Goal: Transaction & Acquisition: Purchase product/service

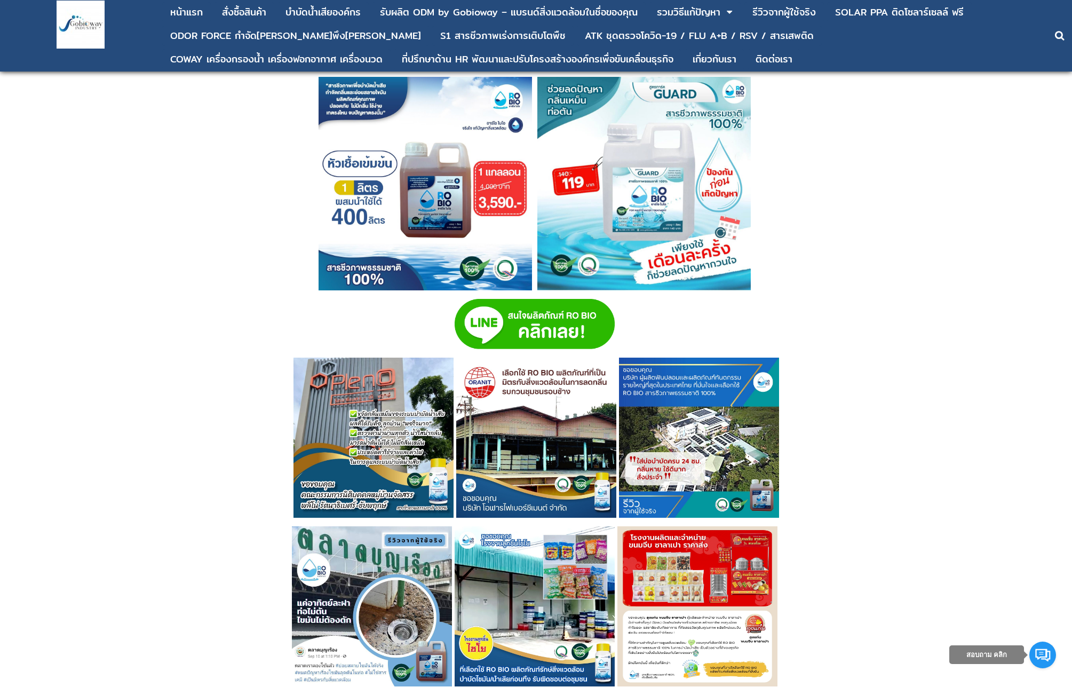
scroll to position [3202, 0]
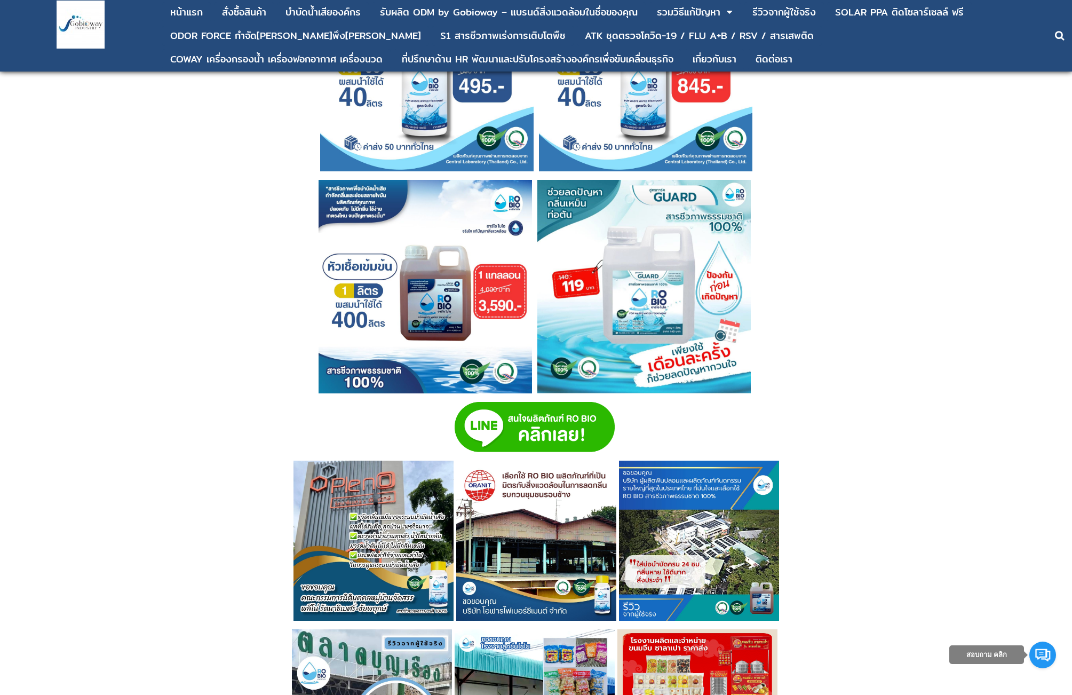
click at [427, 227] on img at bounding box center [425, 286] width 213 height 213
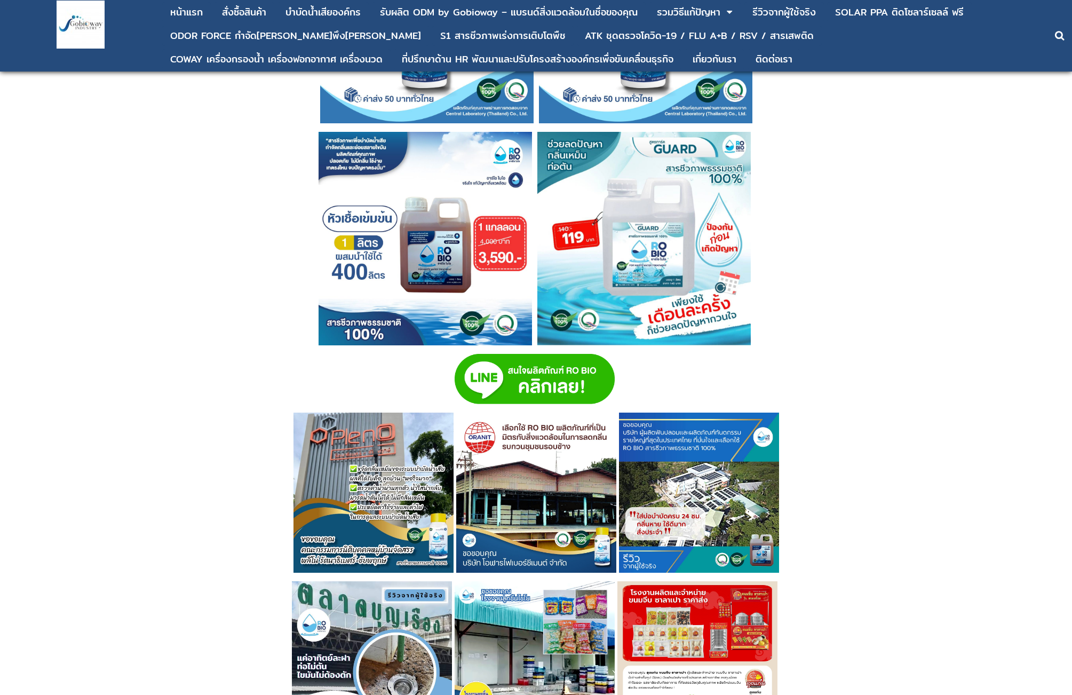
scroll to position [3037, 0]
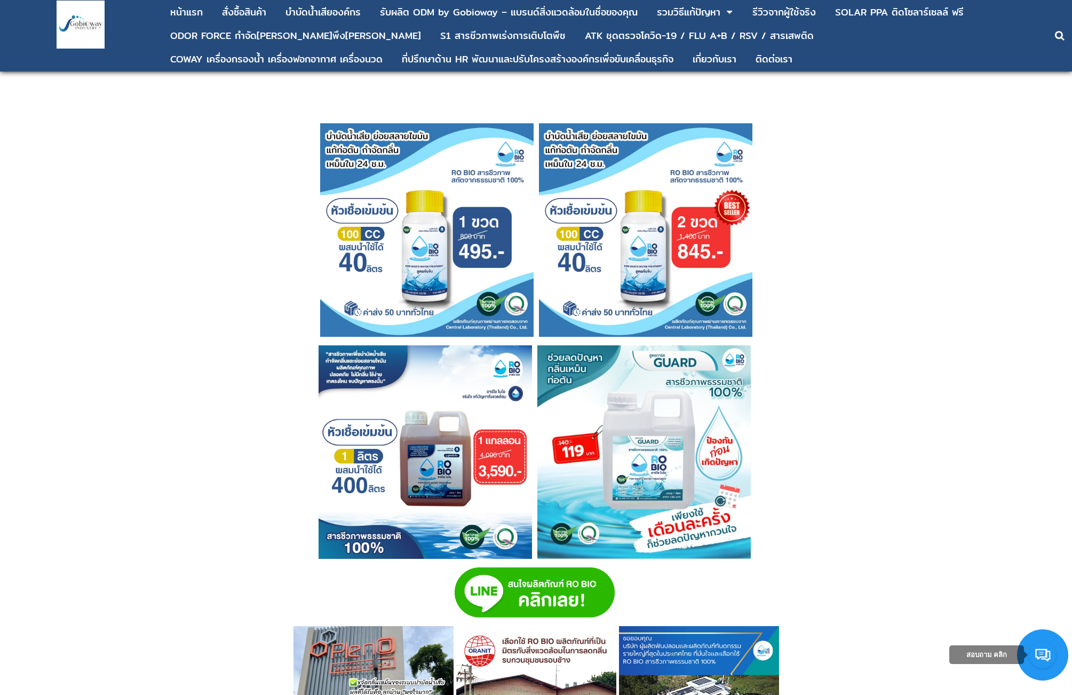
click at [453, 216] on img at bounding box center [426, 229] width 213 height 213
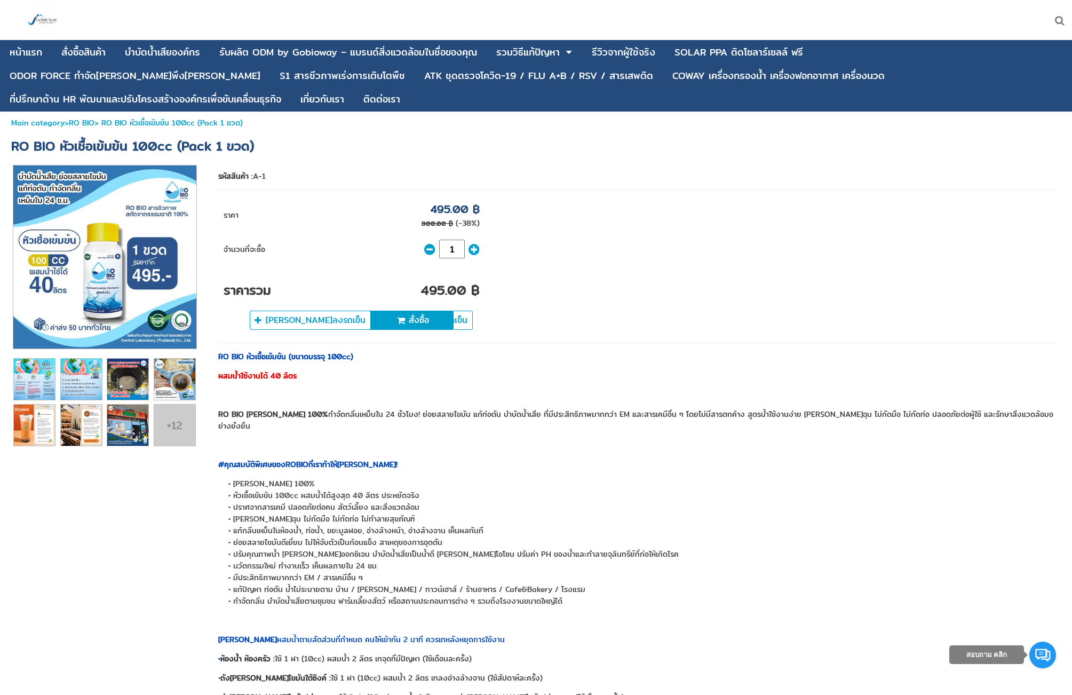
click at [409, 314] on span "สั่งซื้อ" at bounding box center [419, 320] width 20 height 13
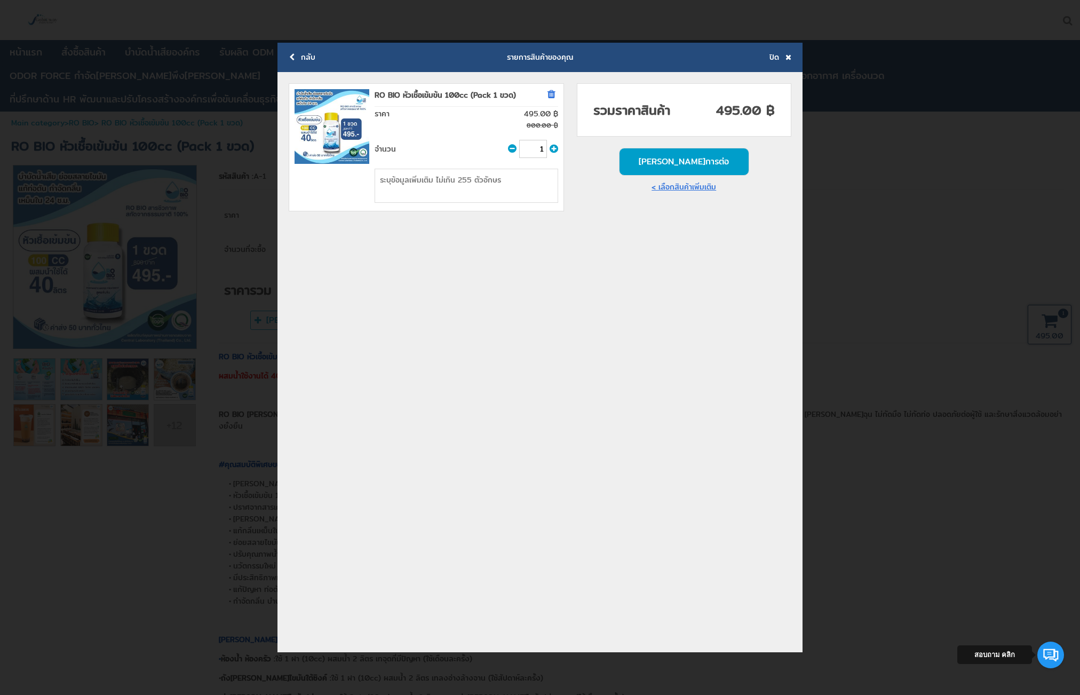
click at [698, 162] on button "ดำเนินการต่อ" at bounding box center [684, 162] width 130 height 28
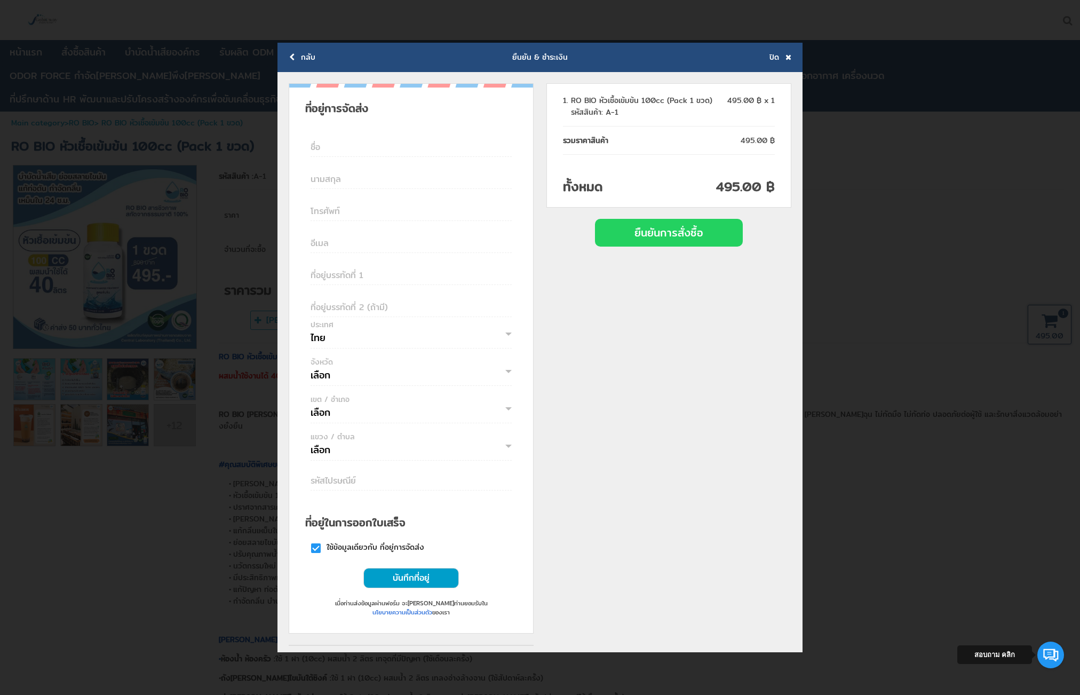
click at [334, 146] on span "ชื่อ" at bounding box center [411, 147] width 201 height 16
click at [334, 146] on input "ชื่อ" at bounding box center [411, 146] width 201 height 22
type input "ญ"
type input "P"
type input "เอกพล"
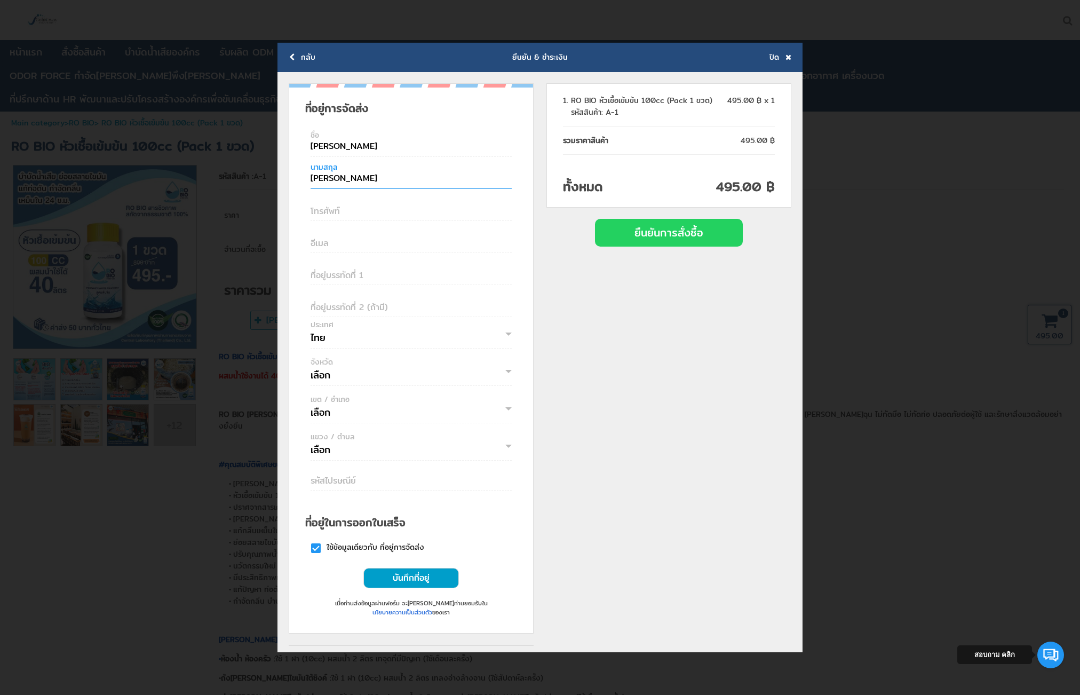
type input "พวงคำ"
type input "0828956989"
type input "aekcbr@gmail.com"
click at [374, 276] on span "ที่อยู่บรรทัดที่ 1" at bounding box center [411, 275] width 201 height 16
click at [374, 276] on input "ที่อยู่บรรทัดที่ 1" at bounding box center [411, 274] width 201 height 22
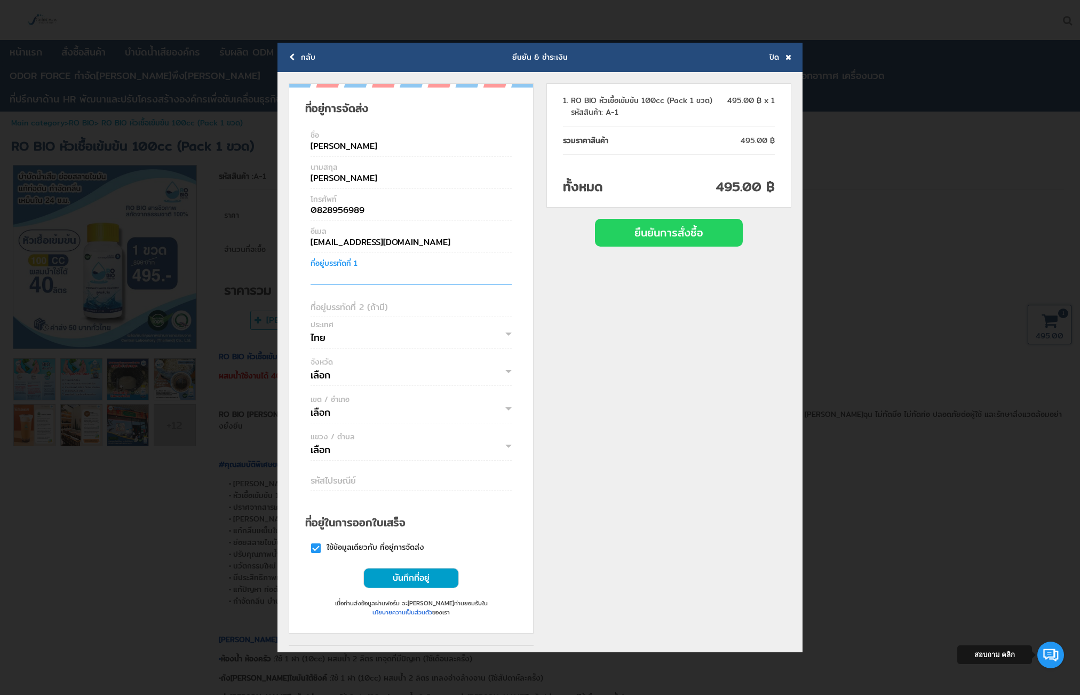
paste input "121 ถ.ผ้าขาว ต.กาฬสินธุ์ อ.เมือง จ.กาฬสินธุ์ 46000 (หัวมุมโค้ง รร.เทศบาล 3 วัดเ…"
type input "121 ถ.ผ้าขาว ต.กาฬสินธุ์ อ.เมือง จ.กาฬสินธุ์ 46000 (หัวมุมโค้ง รร.เทศบาล 3 วัดเ…"
click at [368, 338] on select "ไทย" at bounding box center [411, 337] width 201 height 21
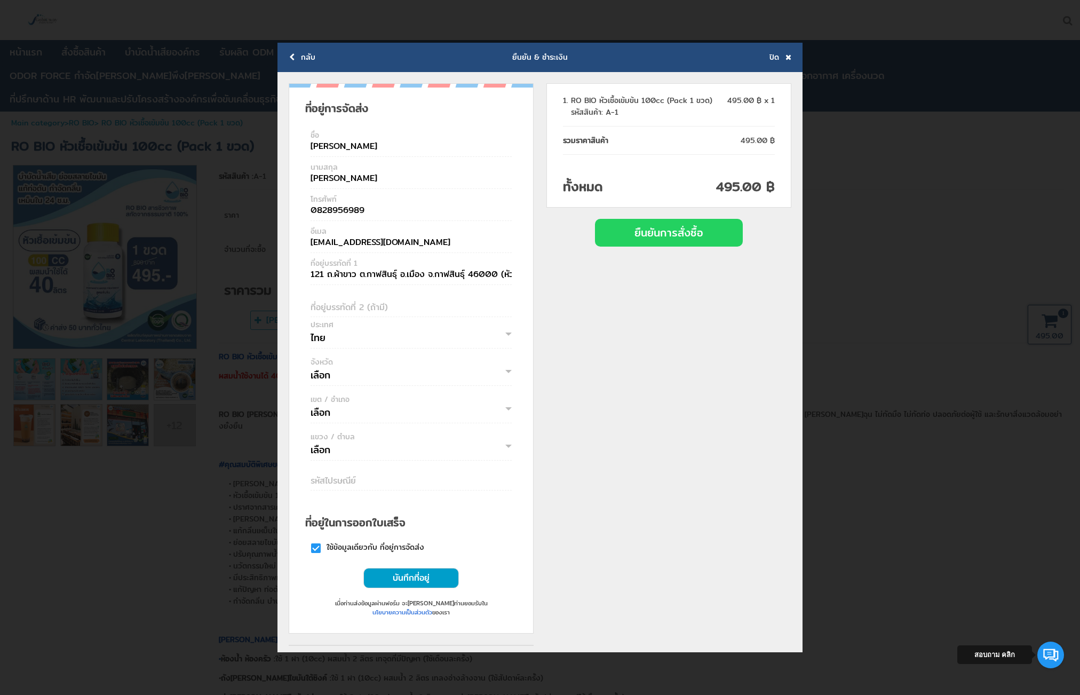
click at [311, 327] on select "ไทย" at bounding box center [411, 337] width 201 height 21
click at [357, 377] on select "เลือก กรุงเทพมหานคร สมุทรปราการ นนทบุรี ปทุมธานี พระนครศรีอยุธยา อ่างทอง ลพบุรี…" at bounding box center [411, 375] width 201 height 21
select select "กาฬสินธุ์"
click at [311, 365] on select "เลือก กรุงเทพมหานคร สมุทรปราการ นนทบุรี ปทุมธานี พระนครศรีอยุธยา อ่างทอง ลพบุรี…" at bounding box center [411, 375] width 201 height 21
click at [364, 417] on select "เลือก กมลาไสย กุฉินารายณ์ คำม่วง ฆ้องชัย ดอนจาน ท่าคันโท นาคู นามน ยางตลาด ร่อง…" at bounding box center [411, 412] width 201 height 21
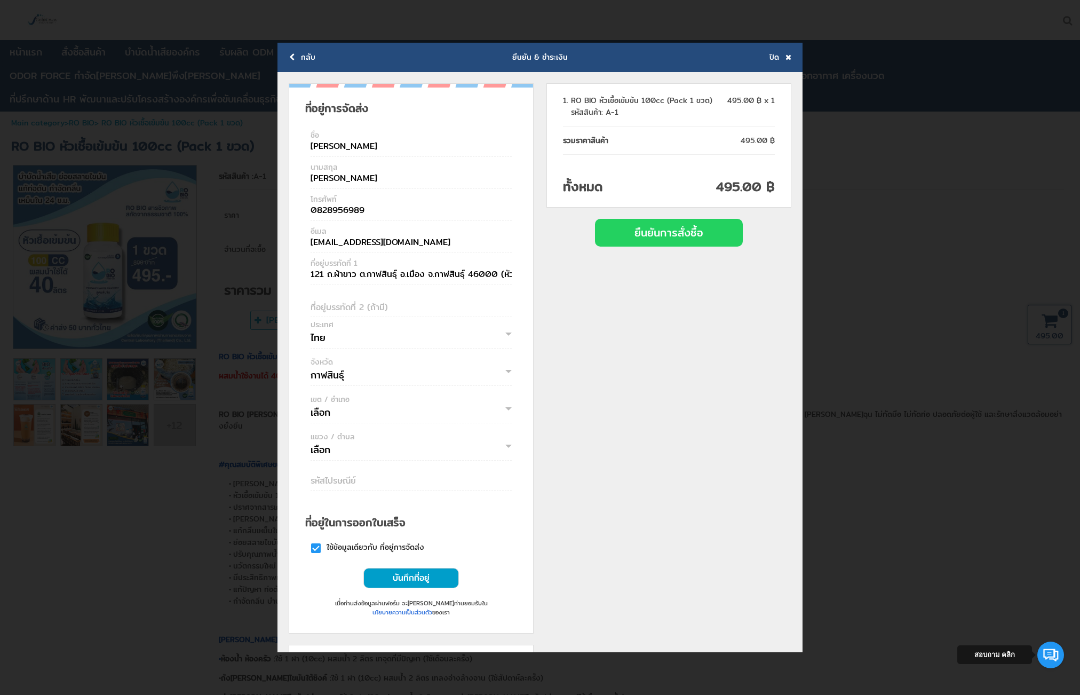
select select "เมืองกาฬสินธุ์"
click at [311, 402] on select "เลือก กมลาไสย กุฉินารายณ์ คำม่วง ฆ้องชัย ดอนจาน ท่าคันโท นาคู นามน ยางตลาด ร่อง…" at bounding box center [411, 412] width 201 height 21
click at [360, 449] on select "เลือก กลางหมื่น กาฬสินธุ์ ขมิ้น นาจารย์ บึงวิชัย ภูดิน ภูปอ ลำคลอง ลำปาว ลำพาน …" at bounding box center [411, 449] width 201 height 21
select select "กาฬสินธุ์"
click at [311, 439] on select "เลือก กลางหมื่น กาฬสินธุ์ ขมิ้น นาจารย์ บึงวิชัย ภูดิน ภูปอ ลำคลอง ลำปาว ลำพาน …" at bounding box center [411, 449] width 201 height 21
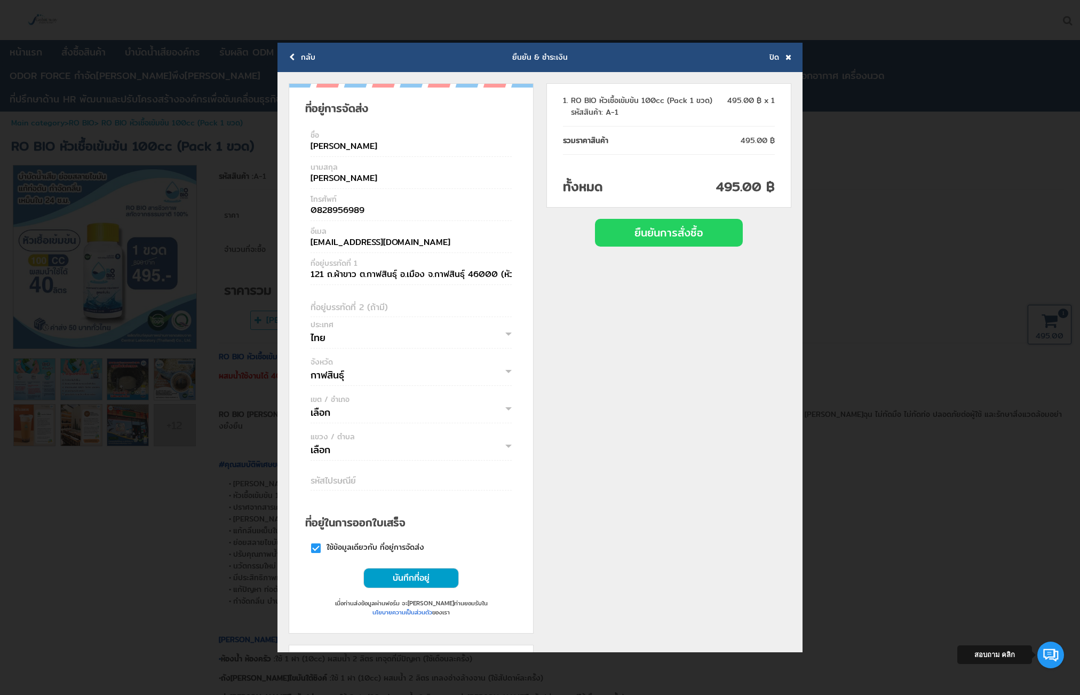
type input "46000"
click at [362, 276] on input "121 ถ.ผ้าขาว ต.กาฬสินธุ์ อ.เมือง จ.กาฬสินธุ์ 46000 (หัวมุมโค้ง รร.เทศบาล 3 วัดเ…" at bounding box center [411, 274] width 201 height 22
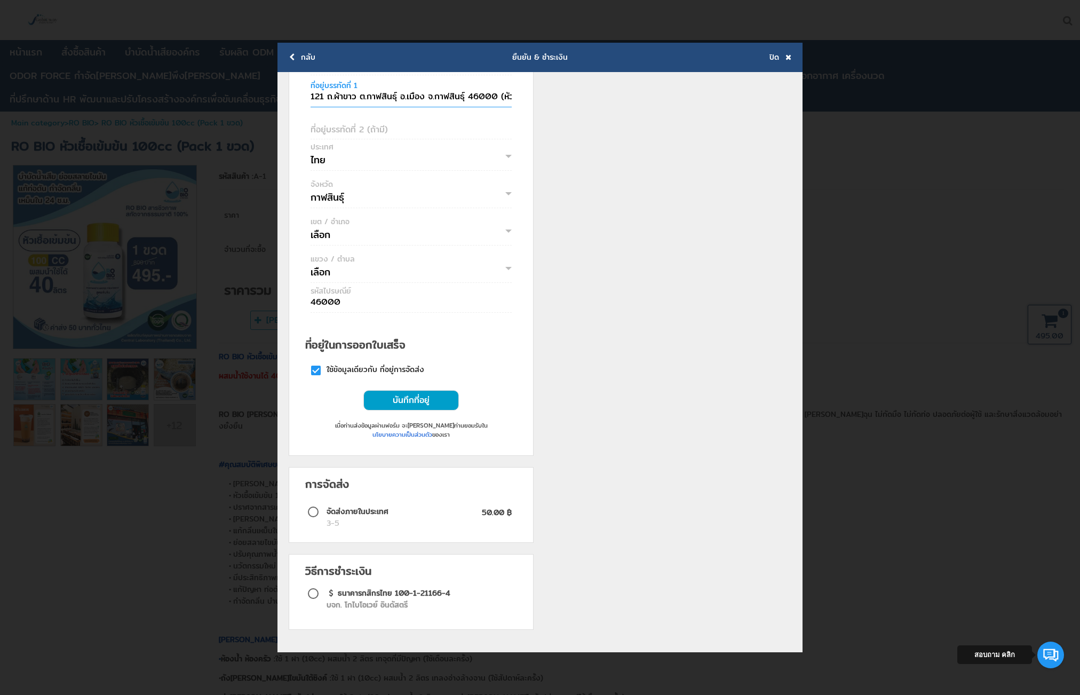
scroll to position [181, 0]
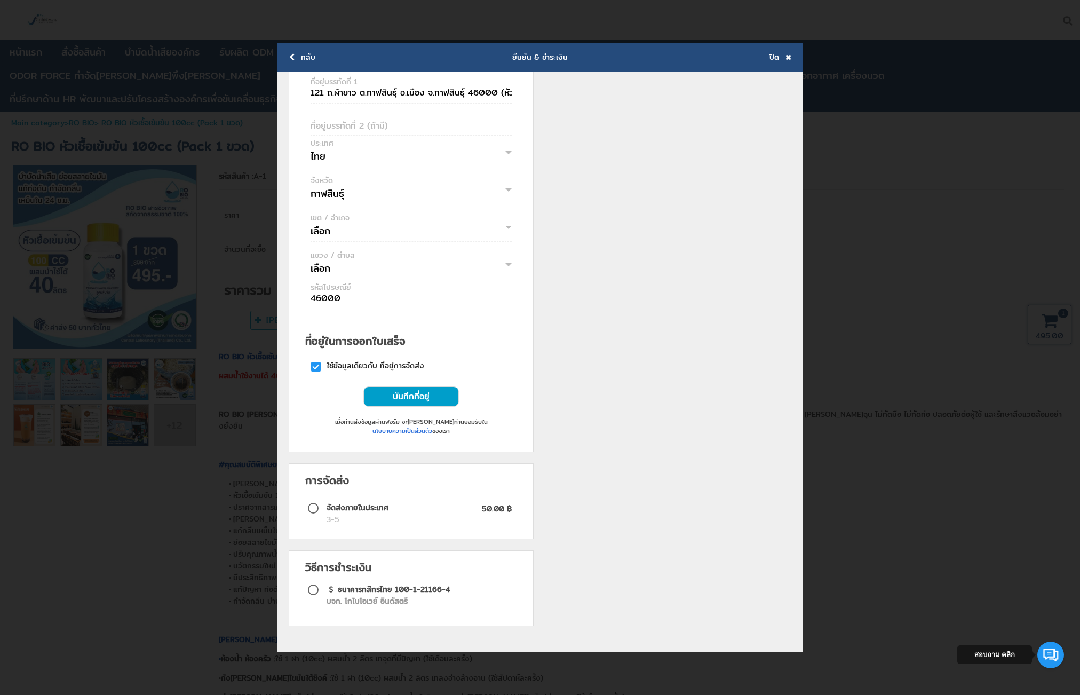
click at [423, 396] on button "บันทึกที่อยู่" at bounding box center [411, 396] width 96 height 20
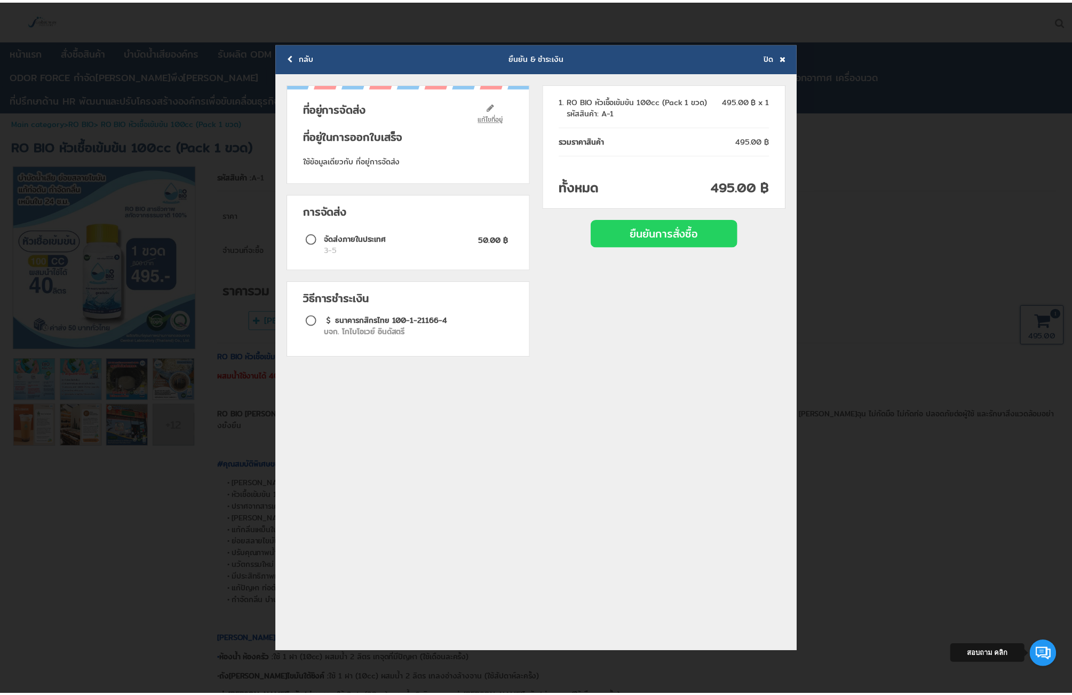
scroll to position [0, 0]
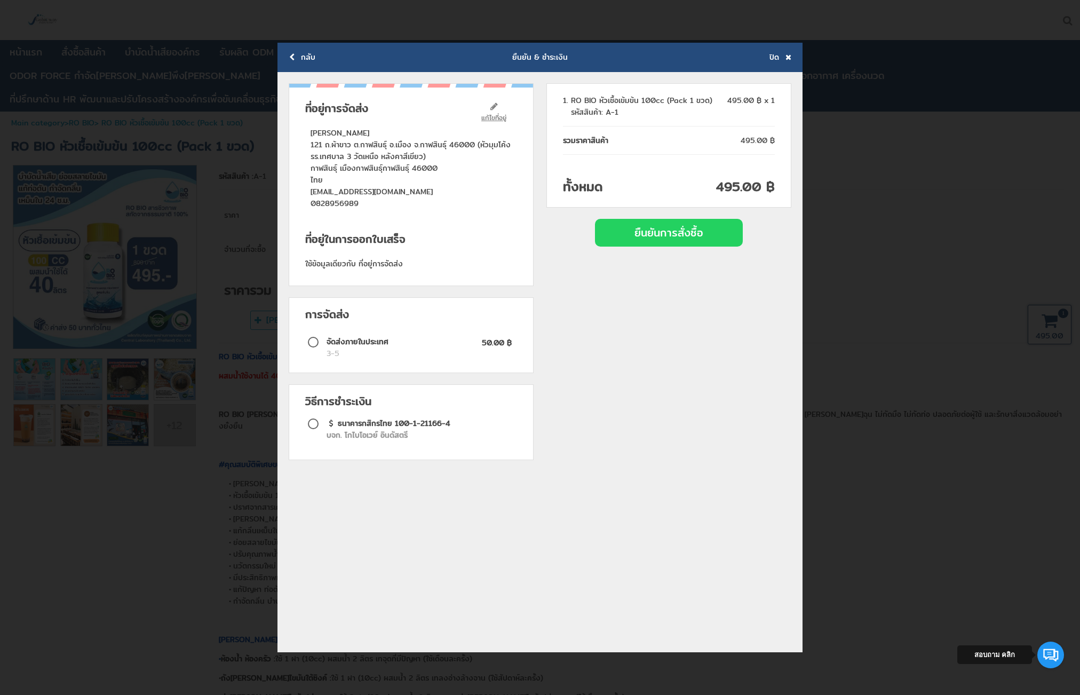
click at [315, 344] on span at bounding box center [316, 342] width 16 height 13
click at [315, 344] on input "radio" at bounding box center [313, 341] width 21 height 21
radio input "true"
click at [316, 426] on span at bounding box center [316, 430] width 16 height 26
click at [316, 426] on input "radio" at bounding box center [313, 423] width 21 height 21
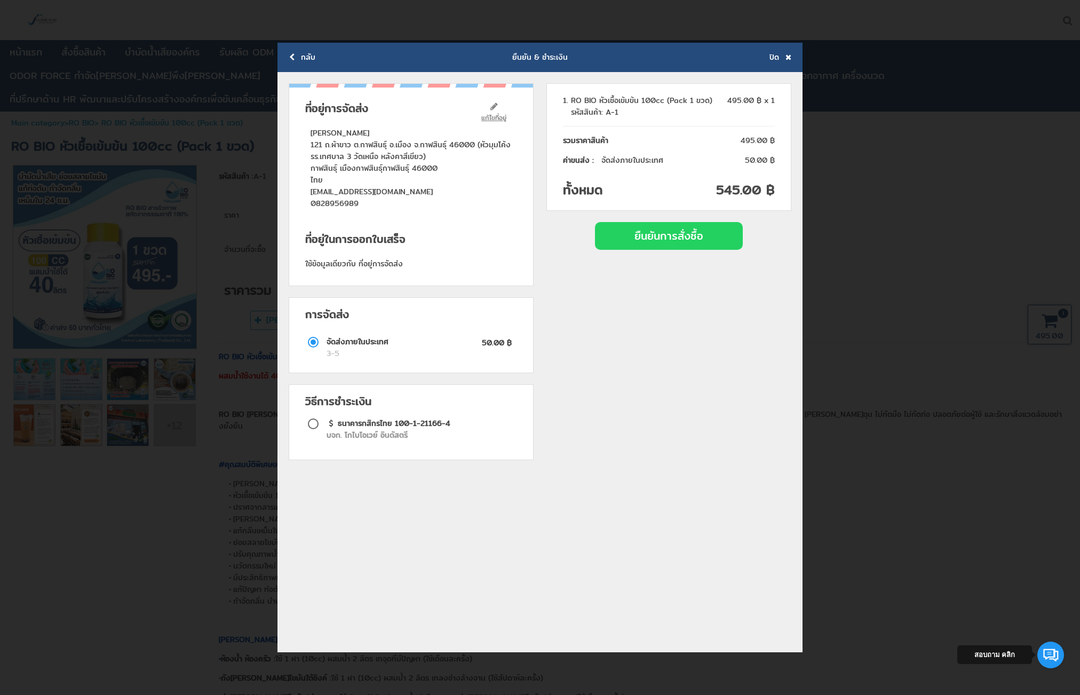
radio input "true"
click at [670, 237] on button "ยืนยันการสั่งซื้อ" at bounding box center [669, 236] width 148 height 28
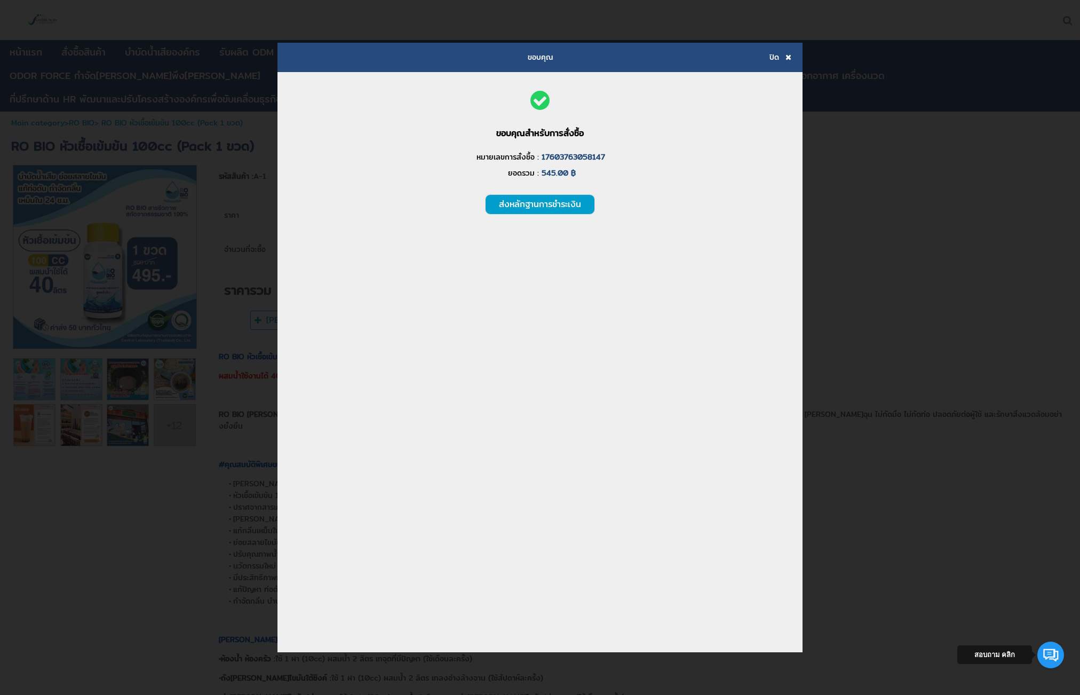
click at [553, 204] on button "ส่งหลักฐานการชำระเงิน" at bounding box center [540, 204] width 110 height 20
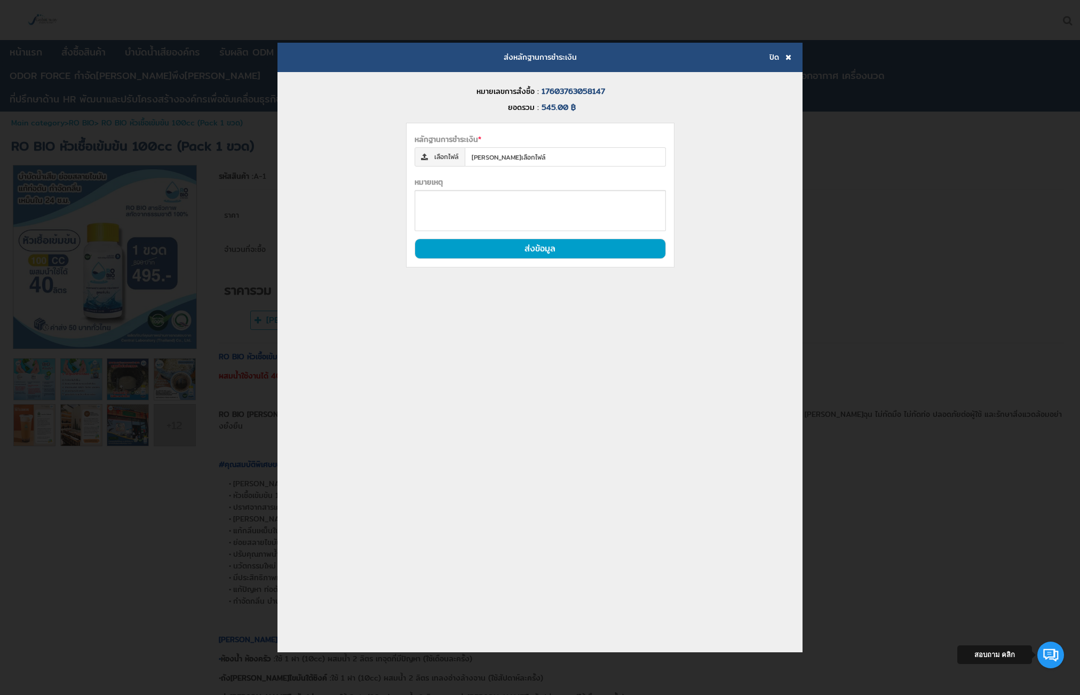
click at [519, 157] on span "ไม่ได้เลือกไฟล์" at bounding box center [565, 156] width 201 height 19
click at [415, 147] on input "เลือกไฟล์ ไม่ได้เลือกไฟล์" at bounding box center [415, 147] width 0 height 0
type input "C:\fakepath\3158312.jpg"
click at [553, 249] on button "ส่งข้อมูล" at bounding box center [540, 249] width 251 height 20
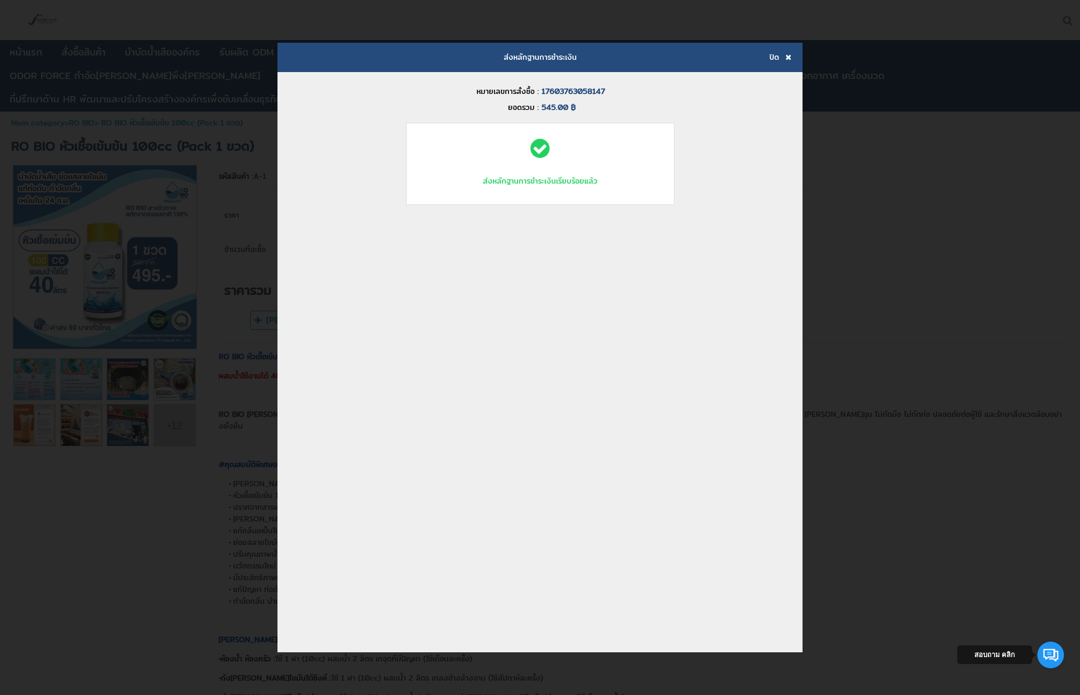
click at [773, 56] on span "ปิด" at bounding box center [775, 57] width 10 height 12
